Goal: Transaction & Acquisition: Register for event/course

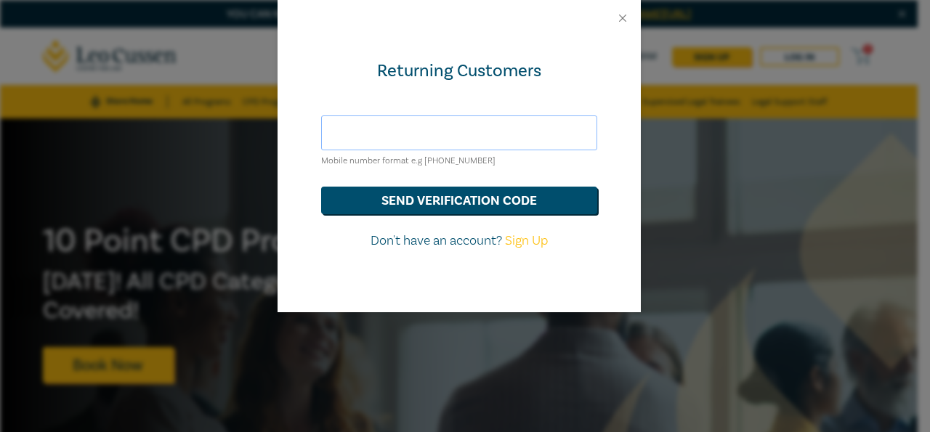
click at [416, 136] on input "text" at bounding box center [459, 133] width 276 height 35
click at [370, 201] on button "send verification code" at bounding box center [459, 201] width 276 height 28
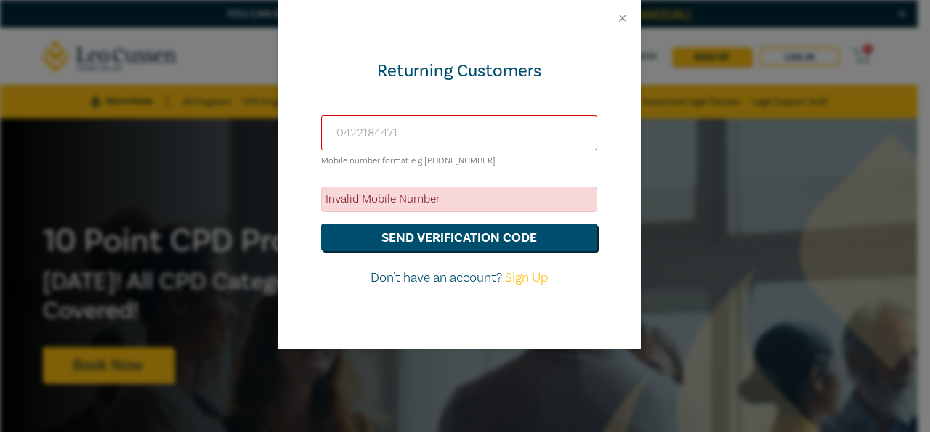
click at [423, 134] on input "0422184471" at bounding box center [459, 133] width 276 height 35
click at [465, 131] on input "0422184471" at bounding box center [459, 133] width 276 height 35
type input "0"
type input "0422184471"
click at [450, 231] on button "send verification code" at bounding box center [459, 238] width 276 height 28
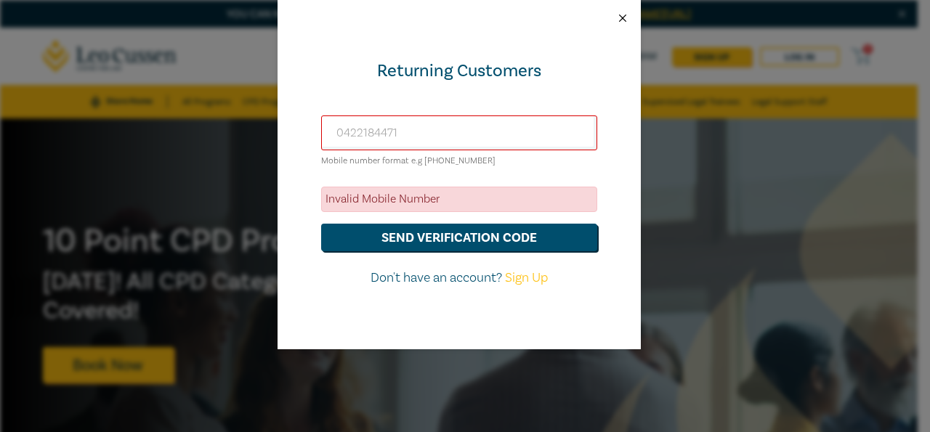
click at [624, 17] on button "Close" at bounding box center [622, 18] width 13 height 13
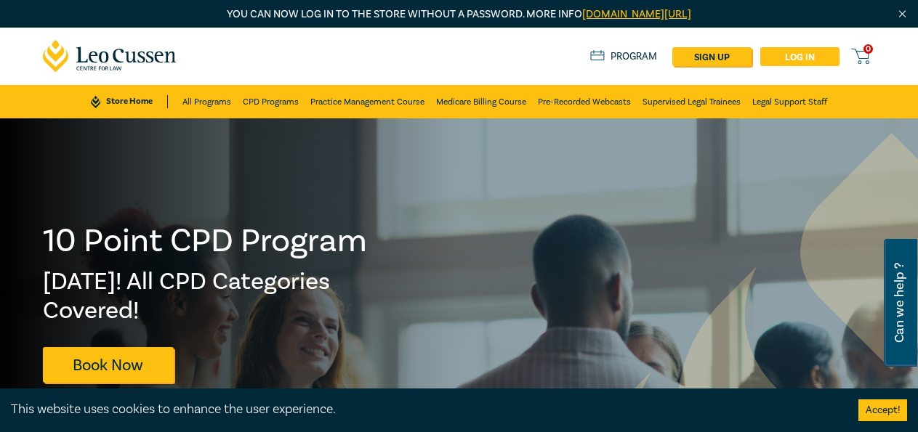
click at [787, 55] on link "Log in" at bounding box center [799, 56] width 79 height 19
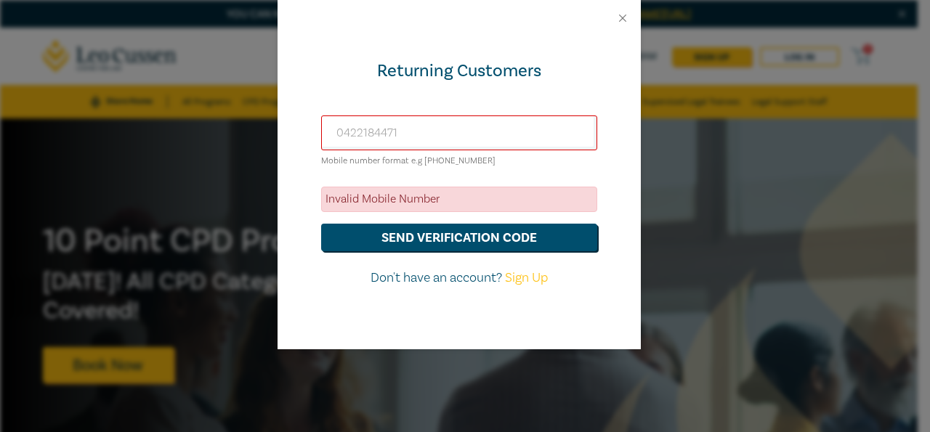
drag, startPoint x: 441, startPoint y: 195, endPoint x: 433, endPoint y: 196, distance: 8.1
click at [440, 195] on div "Invalid Mobile Number" at bounding box center [459, 199] width 276 height 25
drag, startPoint x: 414, startPoint y: 201, endPoint x: 418, endPoint y: 278, distance: 77.1
click at [348, 242] on form "[PHONE_NUMBER] Mobile number format e.g [PHONE_NUMBER] Invalid Mobile Number se…" at bounding box center [459, 202] width 276 height 172
click at [403, 240] on button "send verification code" at bounding box center [459, 238] width 276 height 28
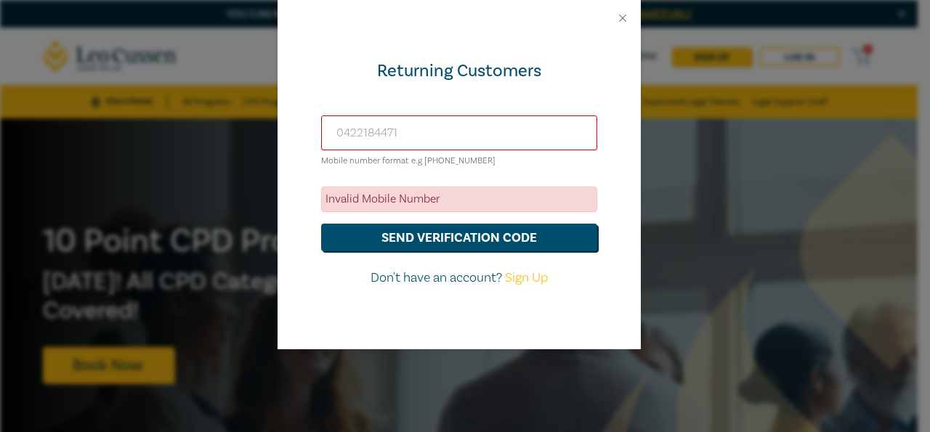
click at [436, 134] on input "0422184471" at bounding box center [459, 133] width 276 height 35
drag, startPoint x: 431, startPoint y: 131, endPoint x: 356, endPoint y: 135, distance: 75.0
click at [356, 135] on input "0422184471" at bounding box center [459, 133] width 276 height 35
click at [520, 135] on input "0422184471" at bounding box center [459, 133] width 276 height 35
drag, startPoint x: 446, startPoint y: 164, endPoint x: 347, endPoint y: 164, distance: 98.8
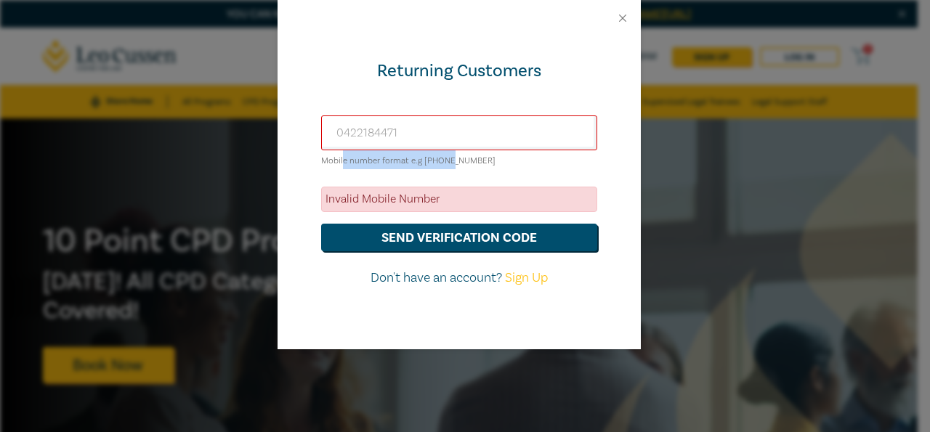
click at [342, 164] on small "Mobile number format e.g [PHONE_NUMBER]" at bounding box center [408, 161] width 174 height 11
click at [356, 162] on small "Mobile number format e.g [PHONE_NUMBER]" at bounding box center [408, 161] width 174 height 11
click at [443, 281] on p "Don't have an account? Sign Up" at bounding box center [459, 278] width 276 height 19
click at [436, 132] on input "0422184471" at bounding box center [459, 133] width 276 height 35
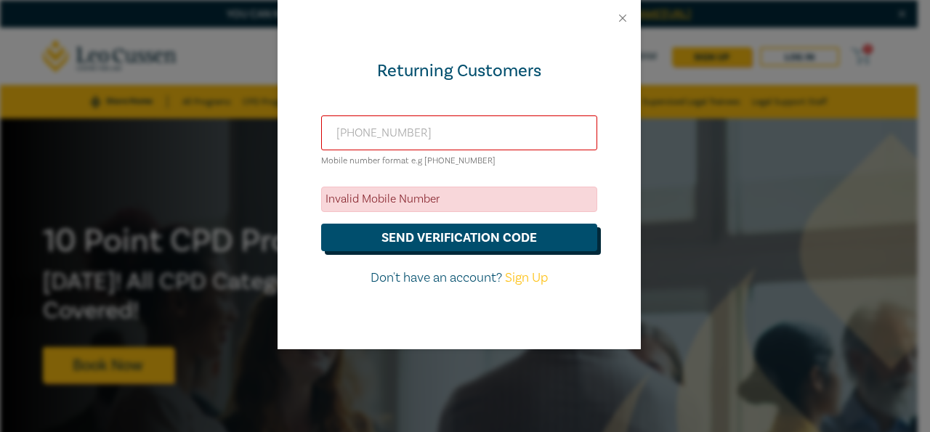
type input "[PHONE_NUMBER]"
click at [423, 231] on button "send verification code" at bounding box center [459, 238] width 276 height 28
click at [456, 137] on input "[PHONE_NUMBER]" at bounding box center [459, 133] width 276 height 35
click at [618, 18] on button "Close" at bounding box center [622, 18] width 13 height 13
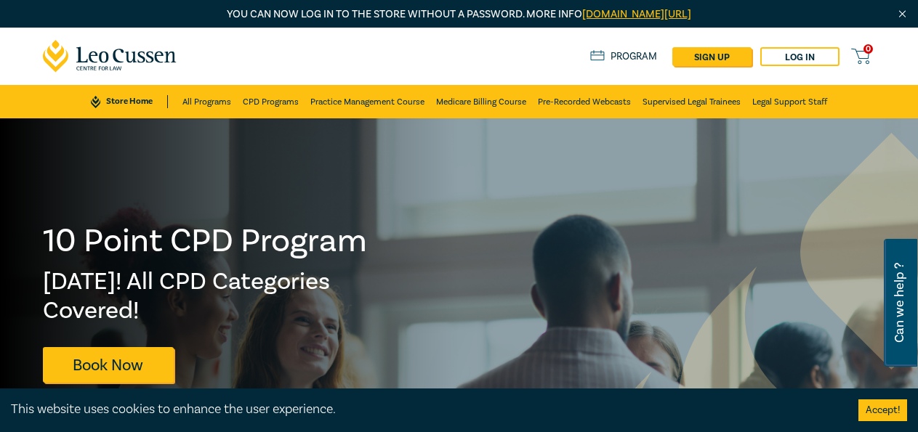
click at [866, 55] on icon at bounding box center [860, 56] width 18 height 18
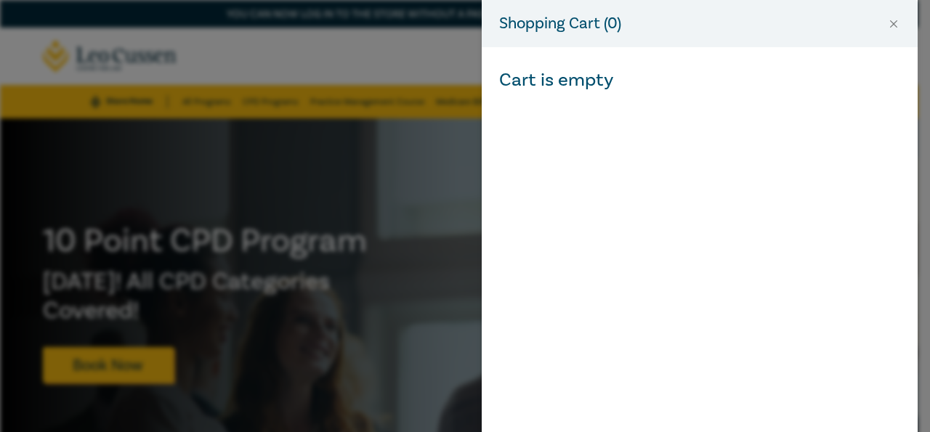
click at [327, 175] on div "Shopping Cart ( 0 ) Cart is empty" at bounding box center [465, 216] width 930 height 432
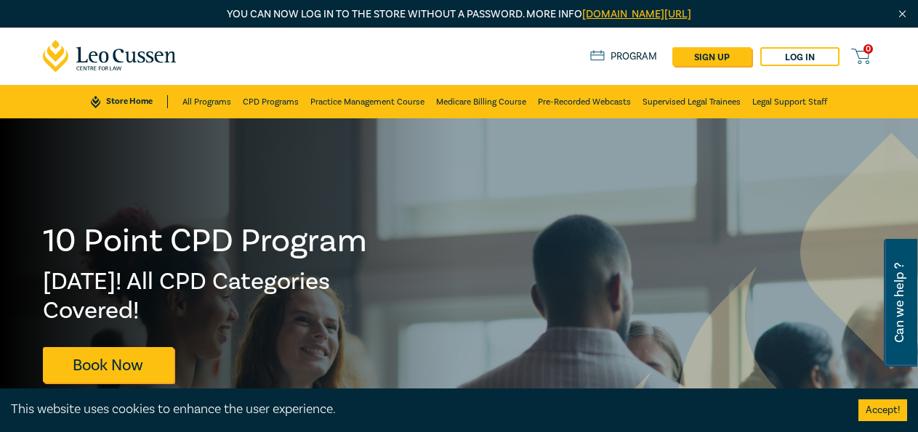
click at [903, 15] on img "Close" at bounding box center [902, 14] width 12 height 12
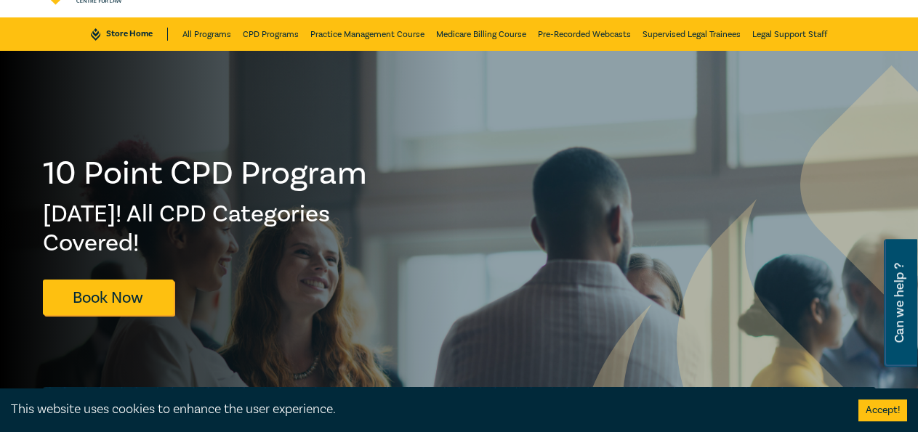
scroll to position [74, 0]
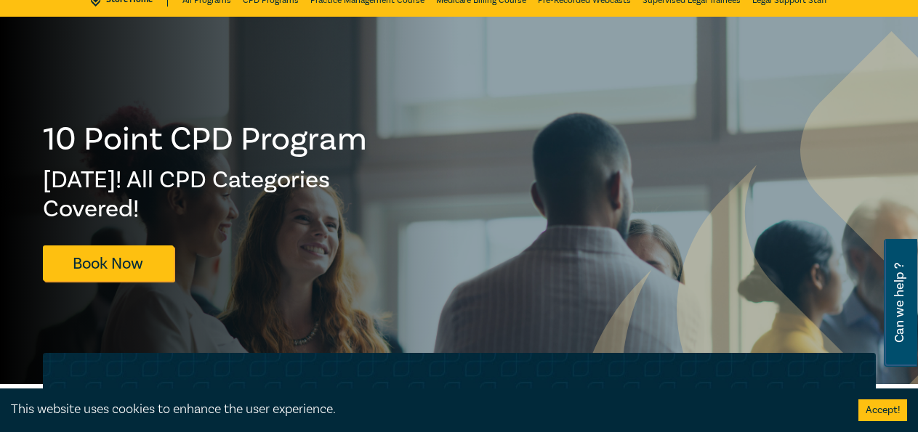
click at [892, 395] on div "Accept!" at bounding box center [882, 411] width 70 height 44
click at [881, 407] on button "Accept!" at bounding box center [882, 411] width 49 height 22
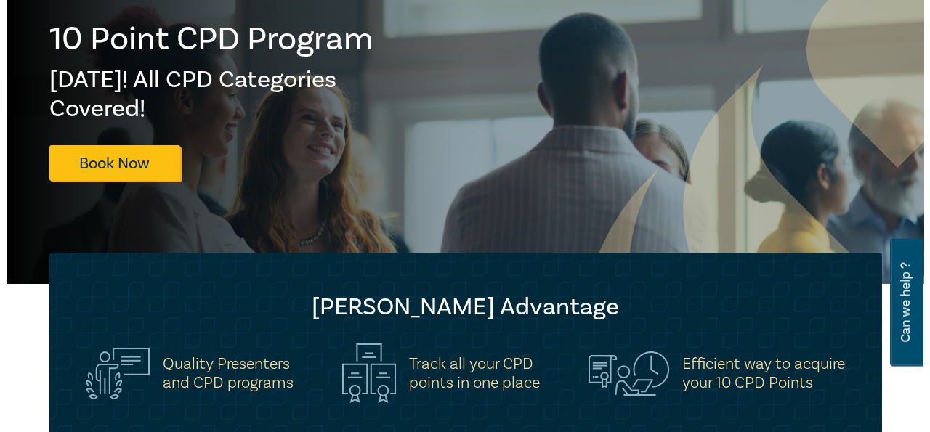
scroll to position [0, 0]
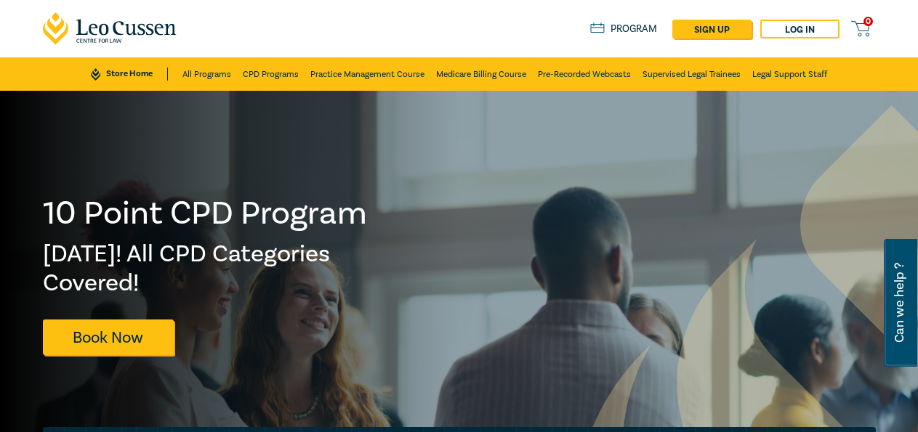
click at [802, 17] on div "0 $ NaN Store Home About us Program sign up Log in 0" at bounding box center [459, 28] width 850 height 57
click at [799, 21] on link "Log in" at bounding box center [799, 29] width 79 height 19
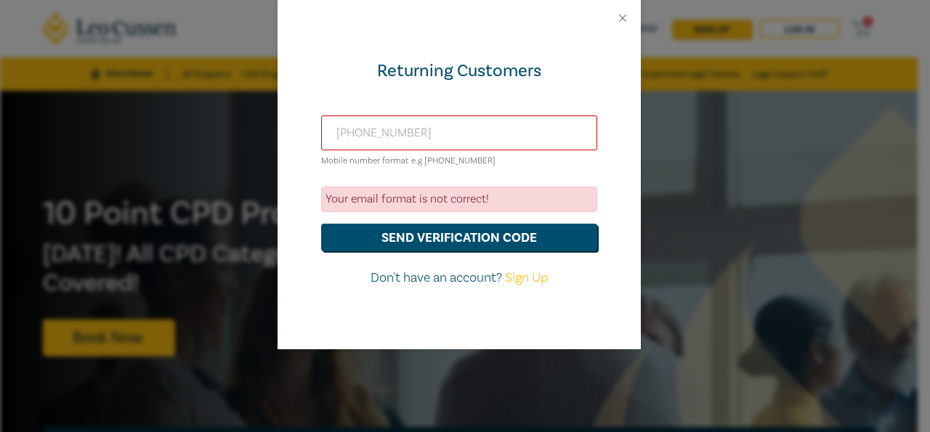
drag, startPoint x: 410, startPoint y: 137, endPoint x: 256, endPoint y: 137, distance: 154.1
click at [321, 137] on input "[PHONE_NUMBER]" at bounding box center [459, 133] width 276 height 35
click at [384, 237] on button "send verification code" at bounding box center [459, 238] width 276 height 28
click at [532, 275] on link "Sign Up" at bounding box center [526, 278] width 43 height 17
select select "AU"
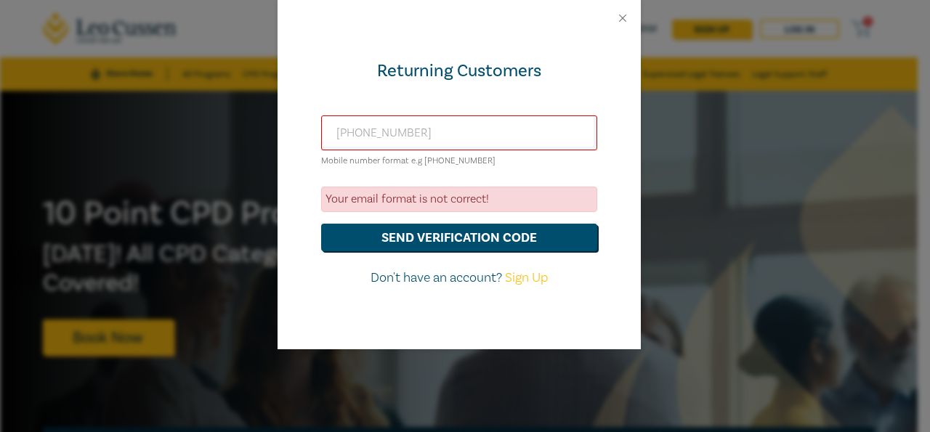
select select "AU"
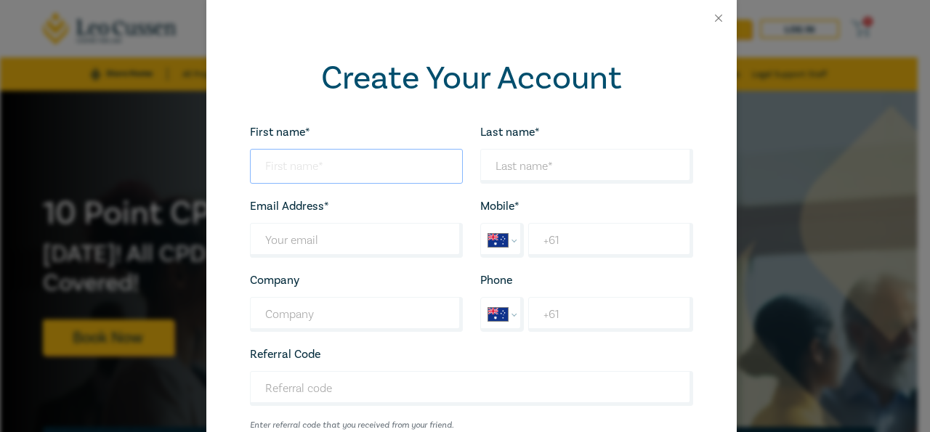
click at [291, 163] on input "First name*" at bounding box center [356, 166] width 213 height 35
type input "[PERSON_NAME]"
click at [556, 166] on input "Last name*" at bounding box center [586, 166] width 213 height 35
type input "[PERSON_NAME]"
click at [320, 241] on input "Last name*" at bounding box center [356, 240] width 213 height 35
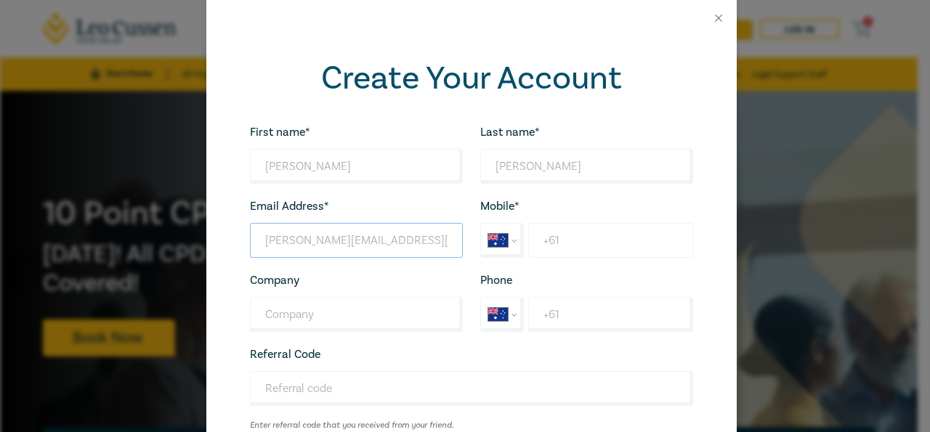
type input "[PERSON_NAME][EMAIL_ADDRESS][PERSON_NAME][DOMAIN_NAME]"
click at [586, 245] on input "+61" at bounding box center [610, 240] width 164 height 35
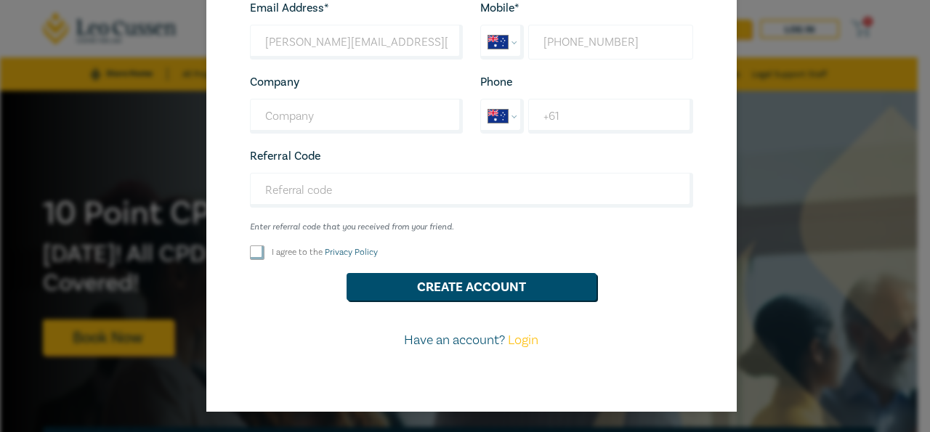
type input "[PHONE_NUMBER]"
click at [252, 254] on input "I agree to the Privacy Policy" at bounding box center [257, 253] width 15 height 15
checkbox input "true"
click at [438, 285] on button "Create Account" at bounding box center [472, 287] width 250 height 28
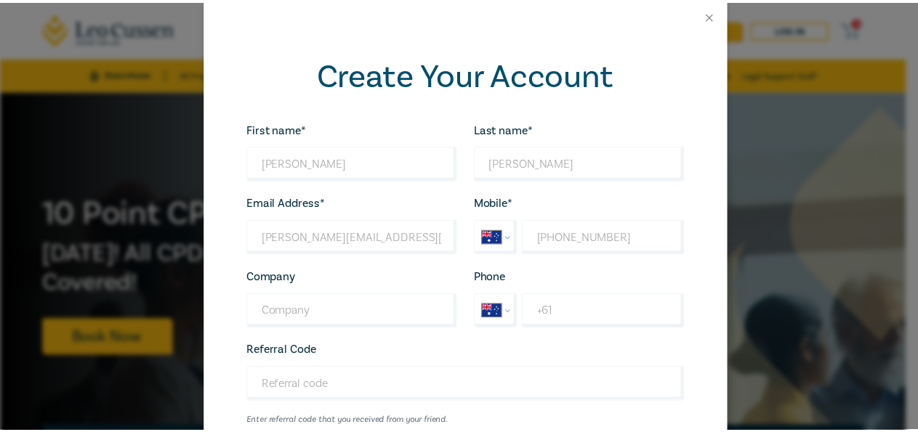
scroll to position [0, 0]
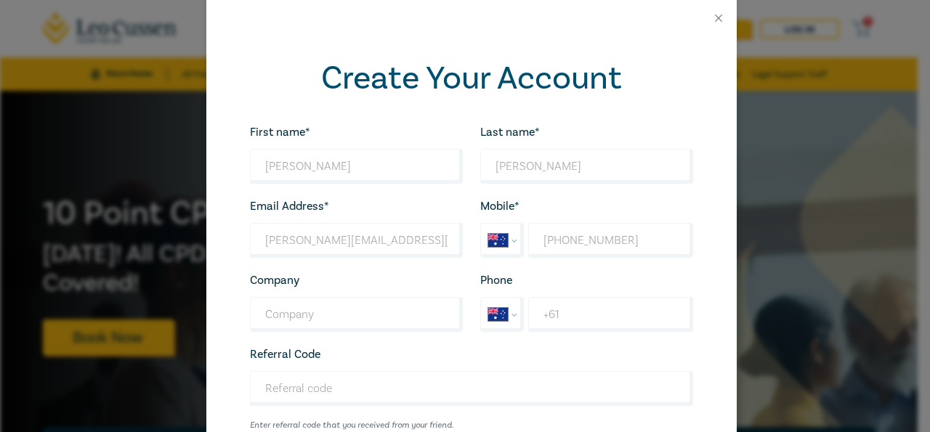
click at [705, 13] on div at bounding box center [471, 18] width 530 height 36
click at [717, 16] on button "Close" at bounding box center [718, 18] width 13 height 13
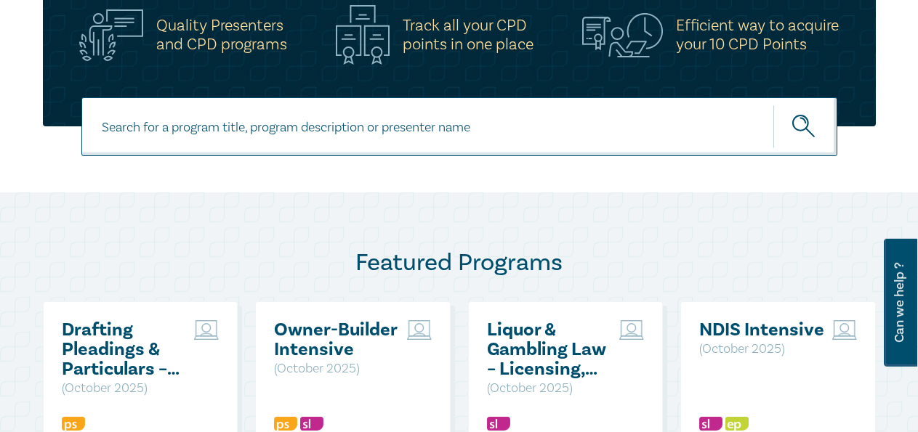
scroll to position [667, 0]
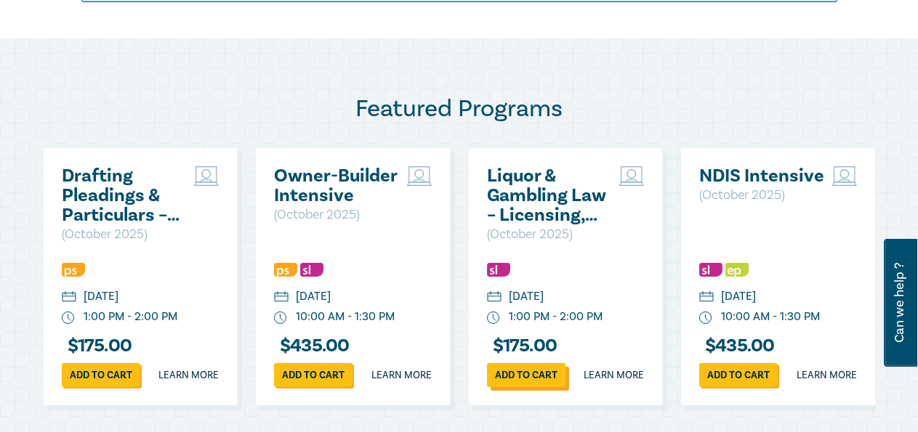
click at [517, 387] on link "Add to cart" at bounding box center [526, 375] width 78 height 24
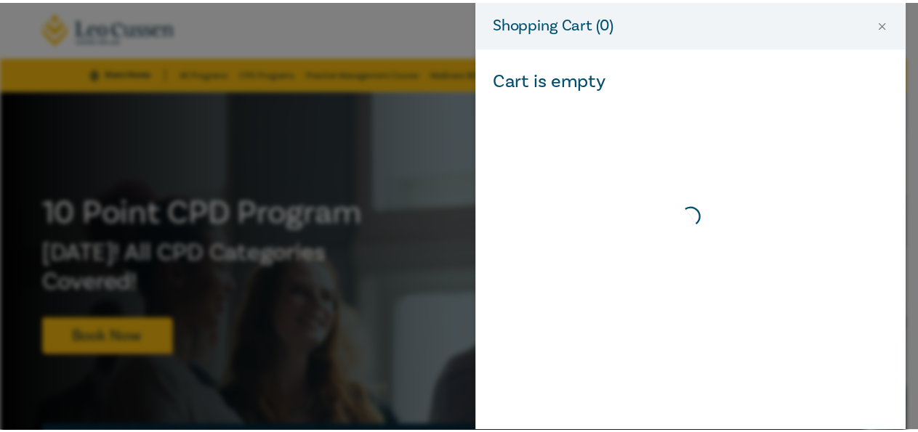
scroll to position [0, 0]
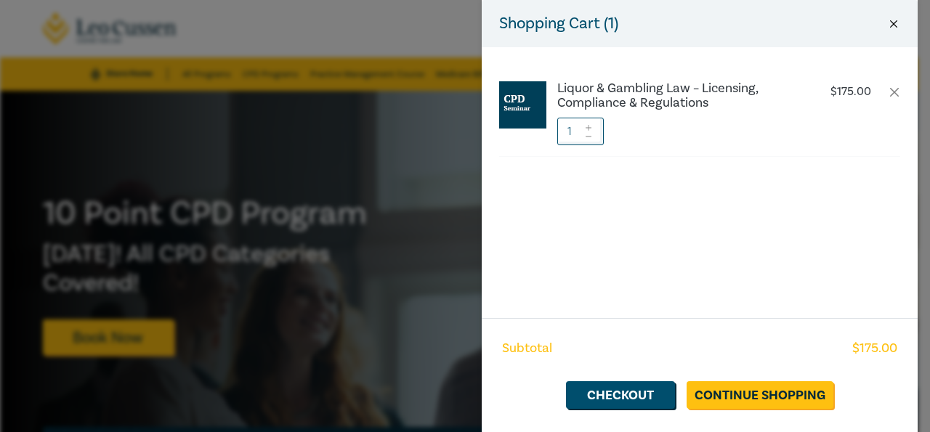
click at [892, 23] on button "Close" at bounding box center [893, 23] width 13 height 13
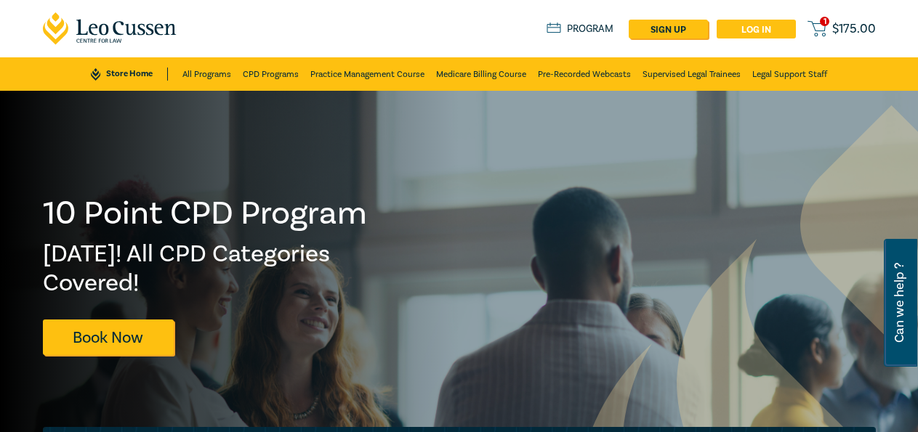
click at [741, 31] on link "Log in" at bounding box center [756, 29] width 79 height 19
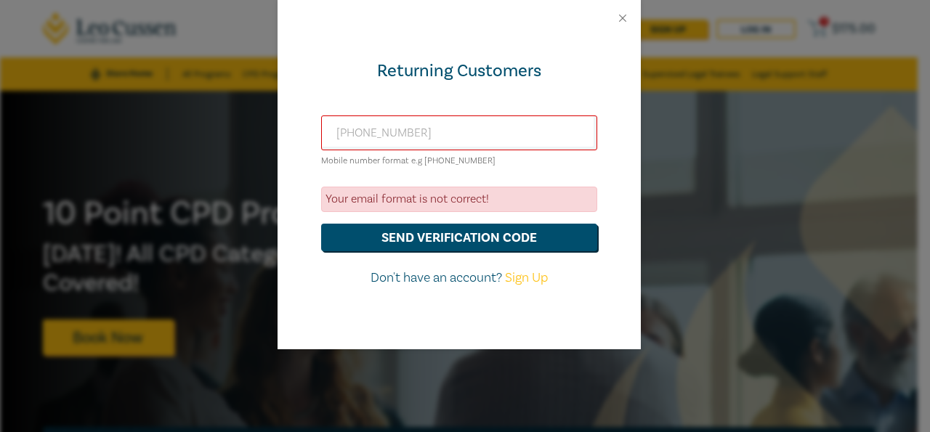
click at [764, 202] on div "Returning Customers [PHONE_NUMBER] Mobile number format e.g [PHONE_NUMBER] Your…" at bounding box center [465, 216] width 930 height 432
click at [618, 17] on button "Close" at bounding box center [622, 18] width 13 height 13
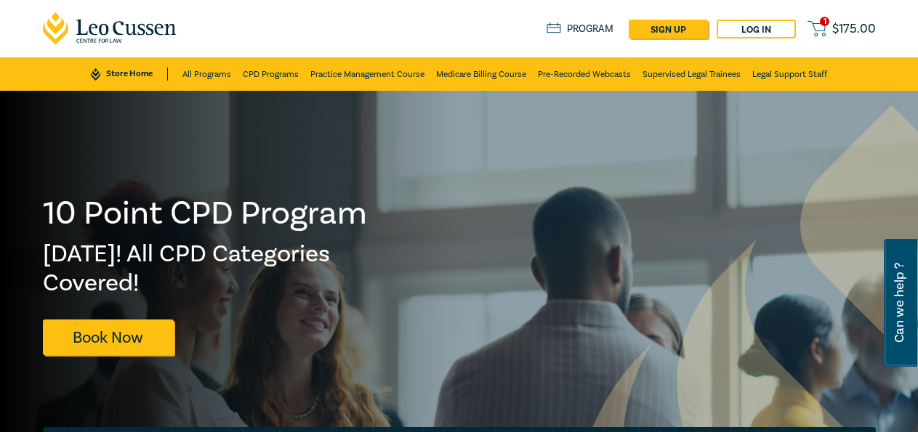
click at [844, 28] on span "$ 175.00" at bounding box center [854, 29] width 44 height 13
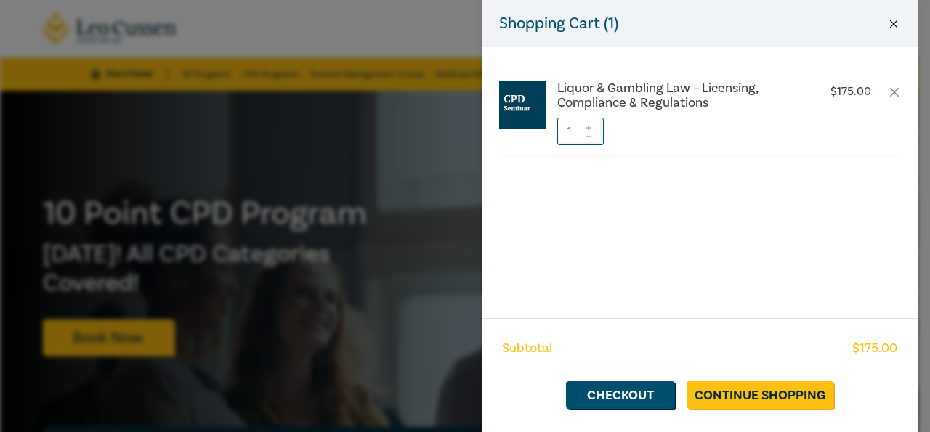
click at [895, 18] on button "Close" at bounding box center [893, 23] width 13 height 13
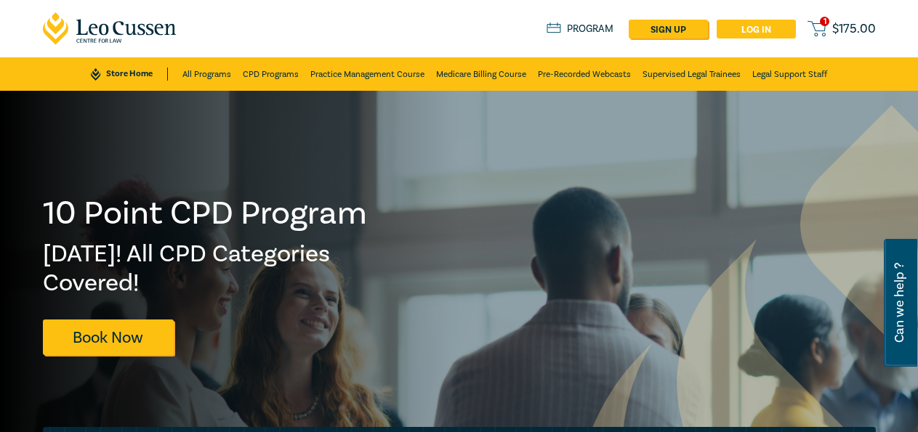
click at [751, 22] on link "Log in" at bounding box center [756, 29] width 79 height 19
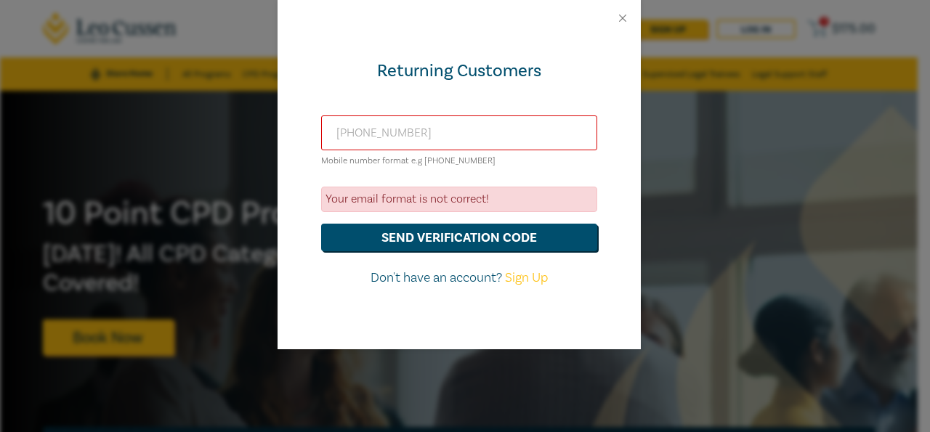
click at [459, 146] on input "[PHONE_NUMBER]" at bounding box center [459, 133] width 276 height 35
type input "0"
click at [443, 158] on small "Mobile number format e.g [PHONE_NUMBER]" at bounding box center [408, 161] width 174 height 11
click at [422, 142] on input "ph" at bounding box center [459, 133] width 276 height 35
type input "p"
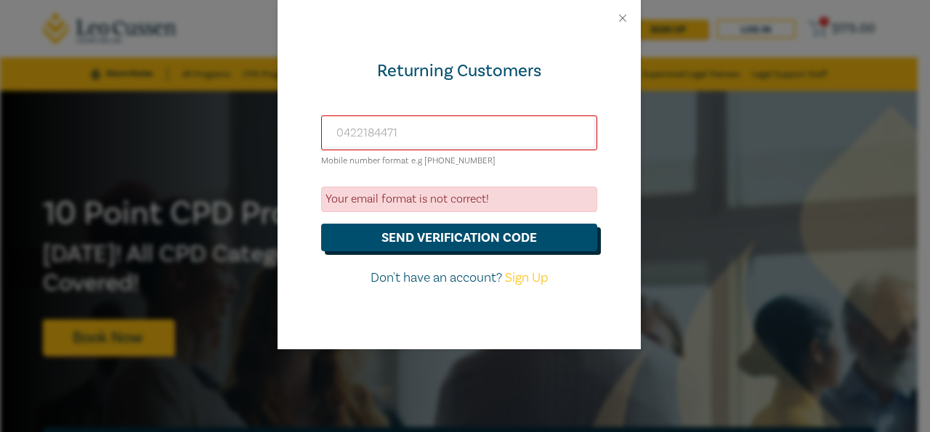
click at [429, 240] on button "send verification code" at bounding box center [459, 238] width 276 height 28
click at [434, 137] on input "0422184471" at bounding box center [459, 133] width 276 height 35
type input "0"
click at [621, 18] on button "Close" at bounding box center [622, 18] width 13 height 13
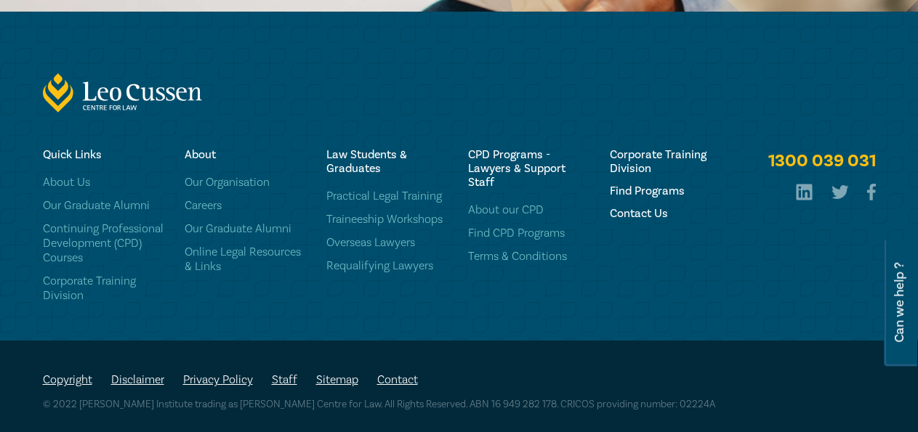
scroll to position [2432, 0]
